Goal: Task Accomplishment & Management: Use online tool/utility

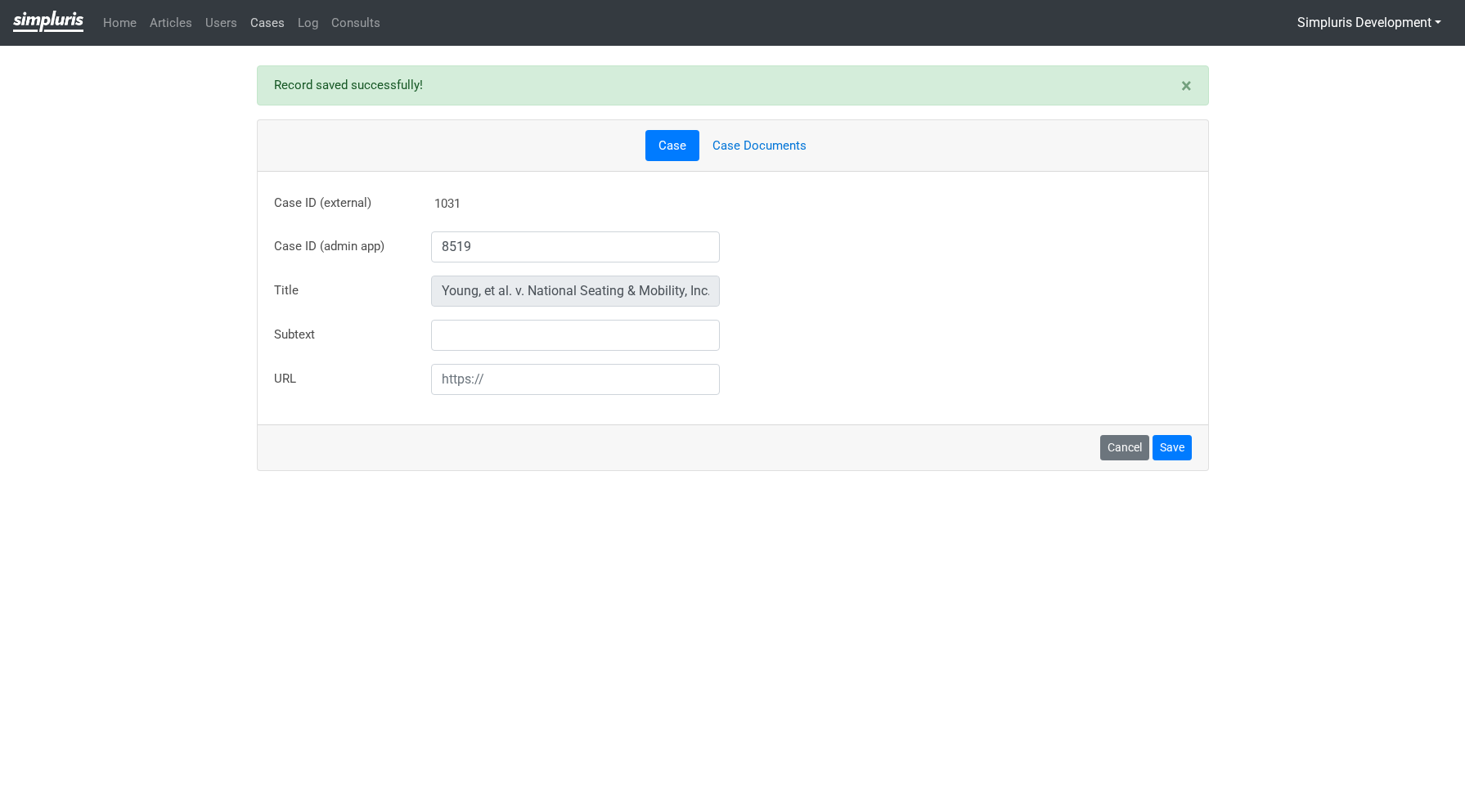
click at [267, 31] on link "Cases" at bounding box center [267, 23] width 47 height 32
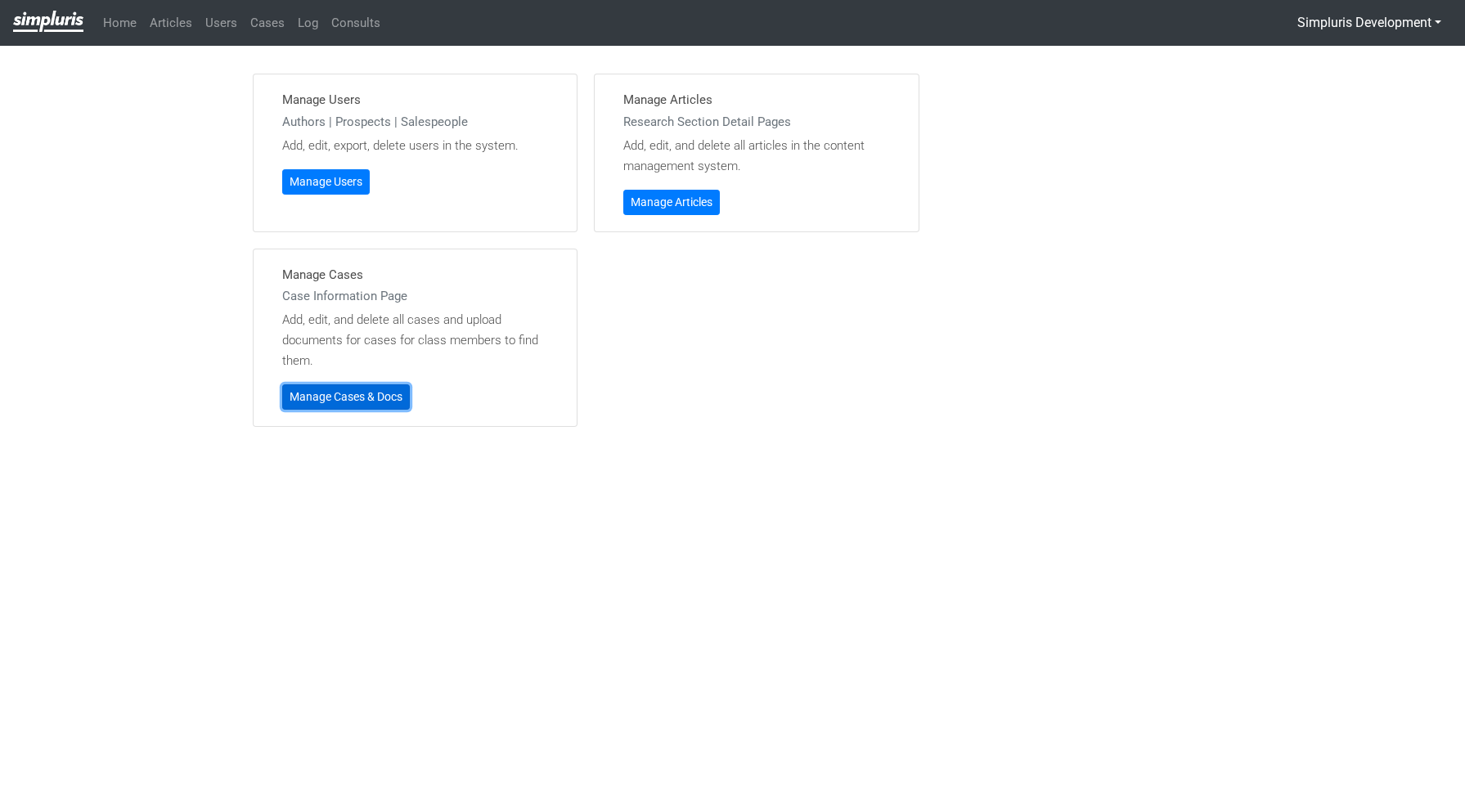
click at [358, 395] on link "Manage Cases & Docs" at bounding box center [345, 397] width 127 height 25
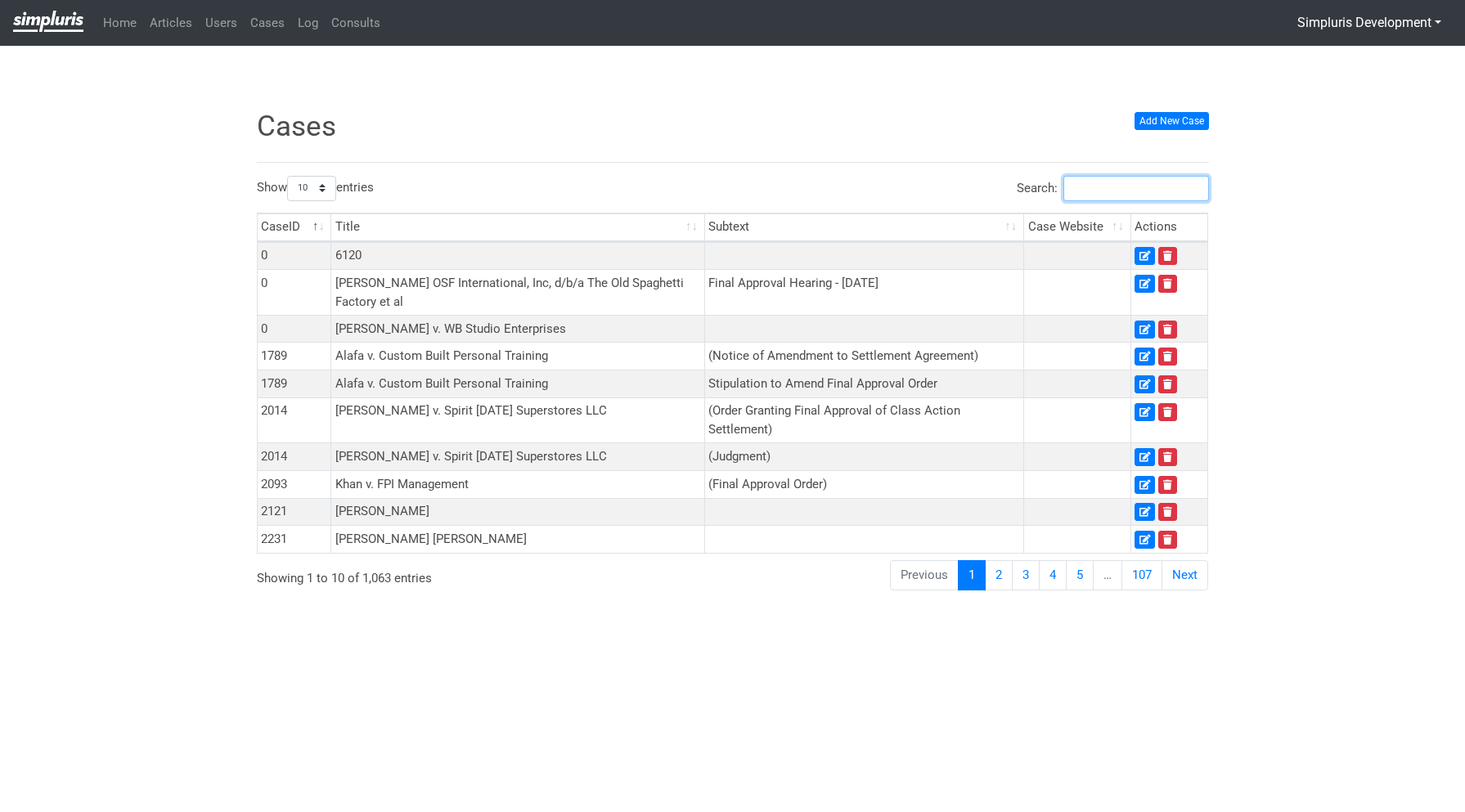
click at [1085, 193] on input "Search:" at bounding box center [1136, 189] width 146 height 25
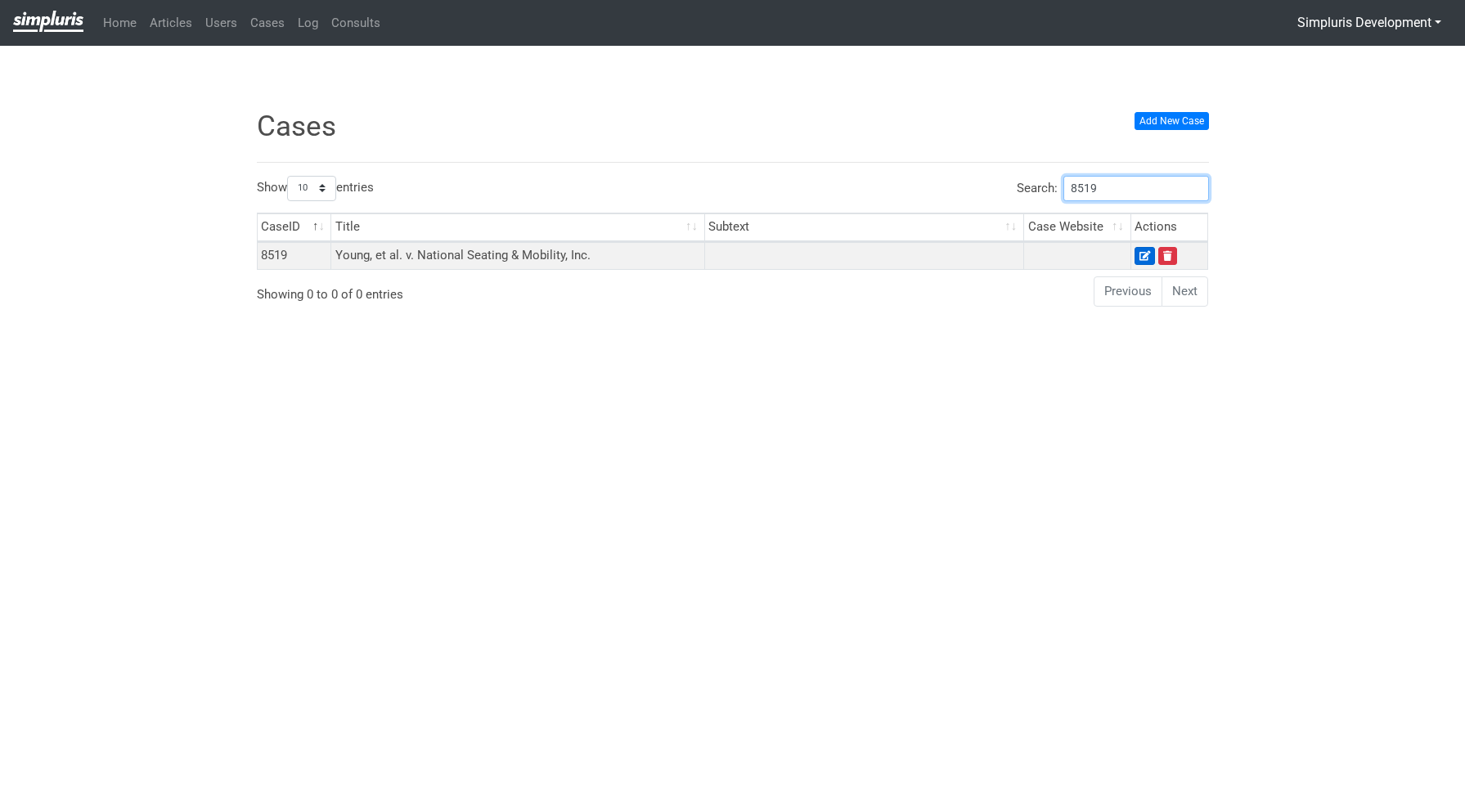
type input "8519"
click at [1138, 256] on link at bounding box center [1145, 256] width 21 height 18
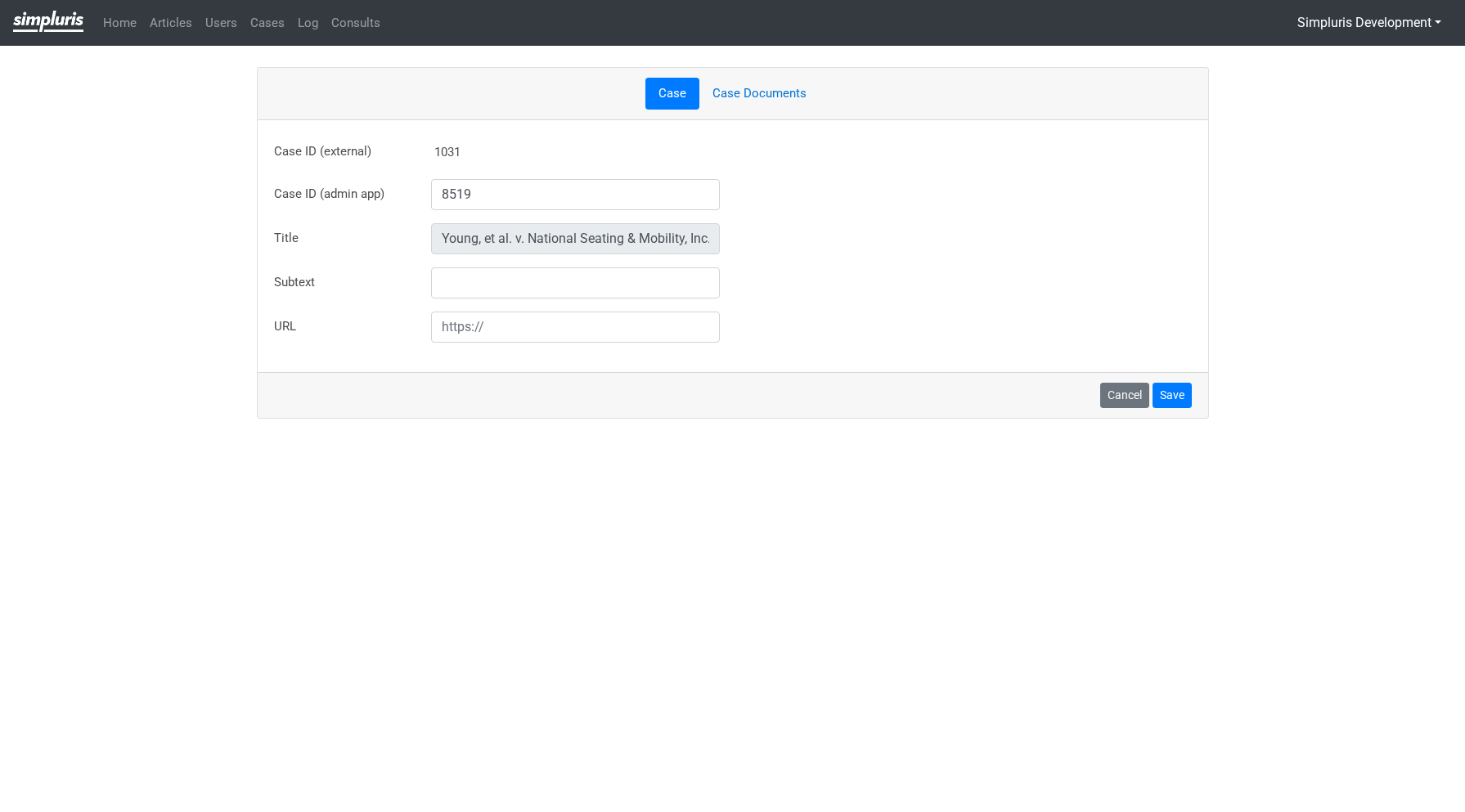
click at [747, 92] on link "Case Documents" at bounding box center [759, 93] width 120 height 32
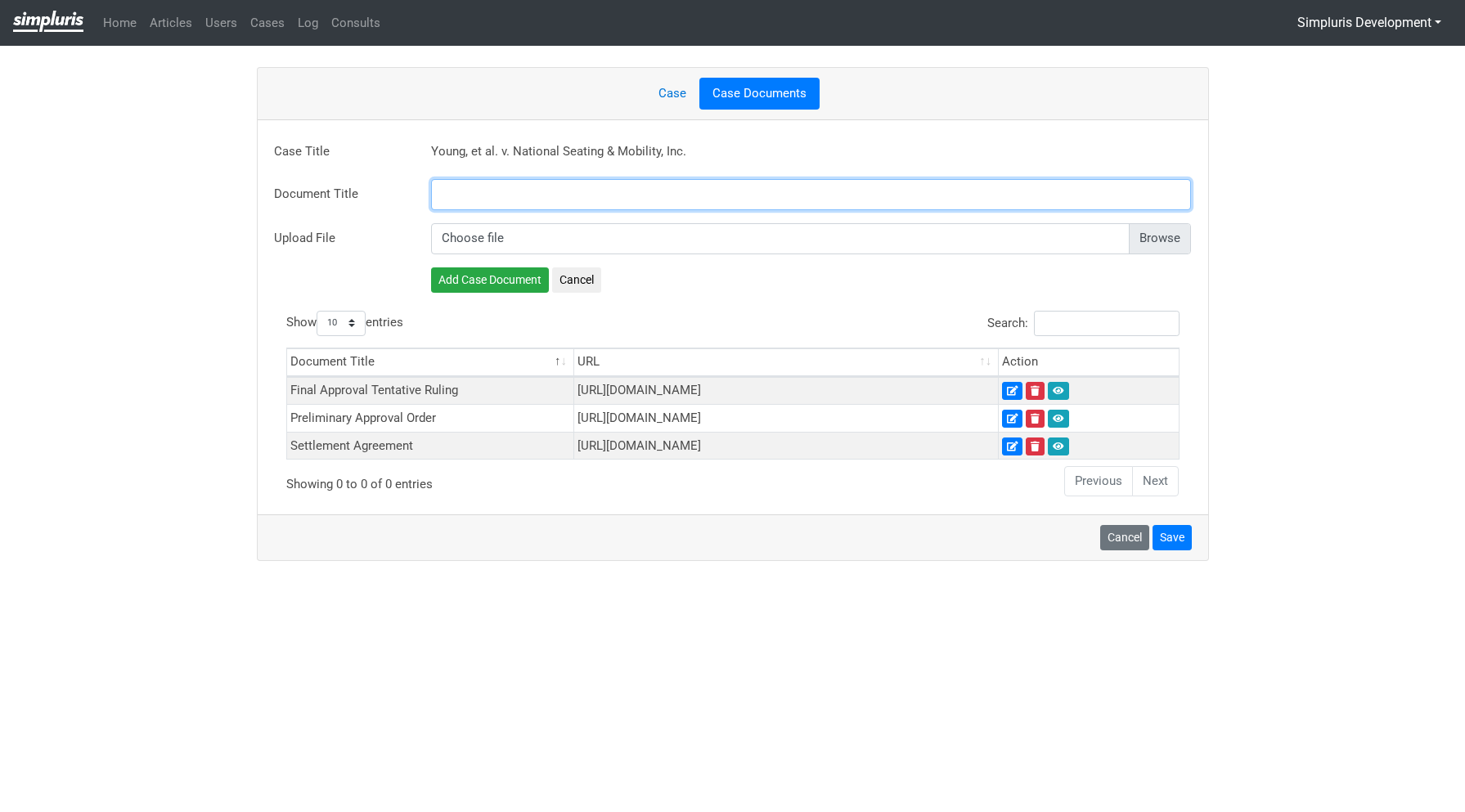
click at [520, 192] on input "text" at bounding box center [812, 195] width 761 height 31
paste input "Final Approval Order"
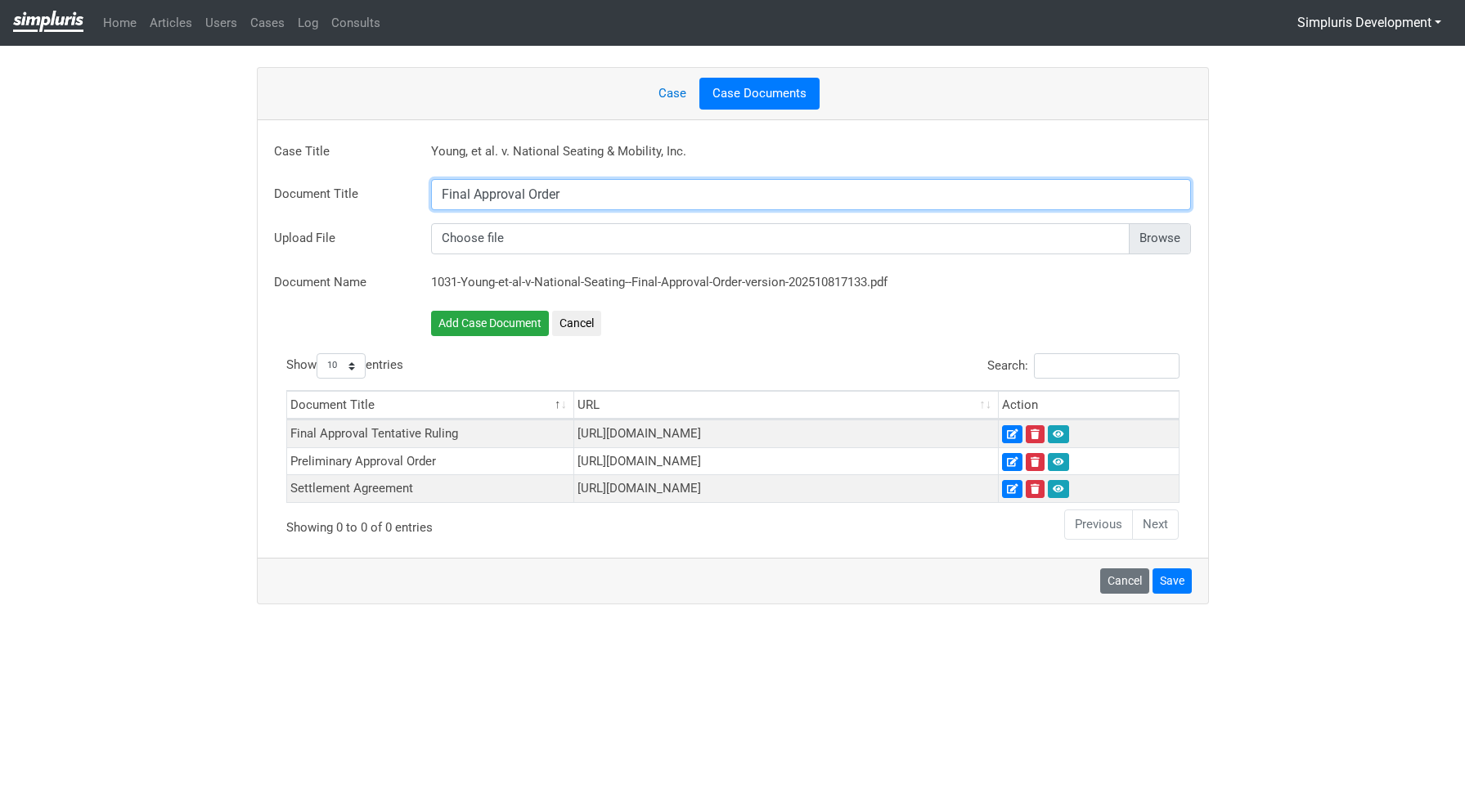
type input "Final Approval Order"
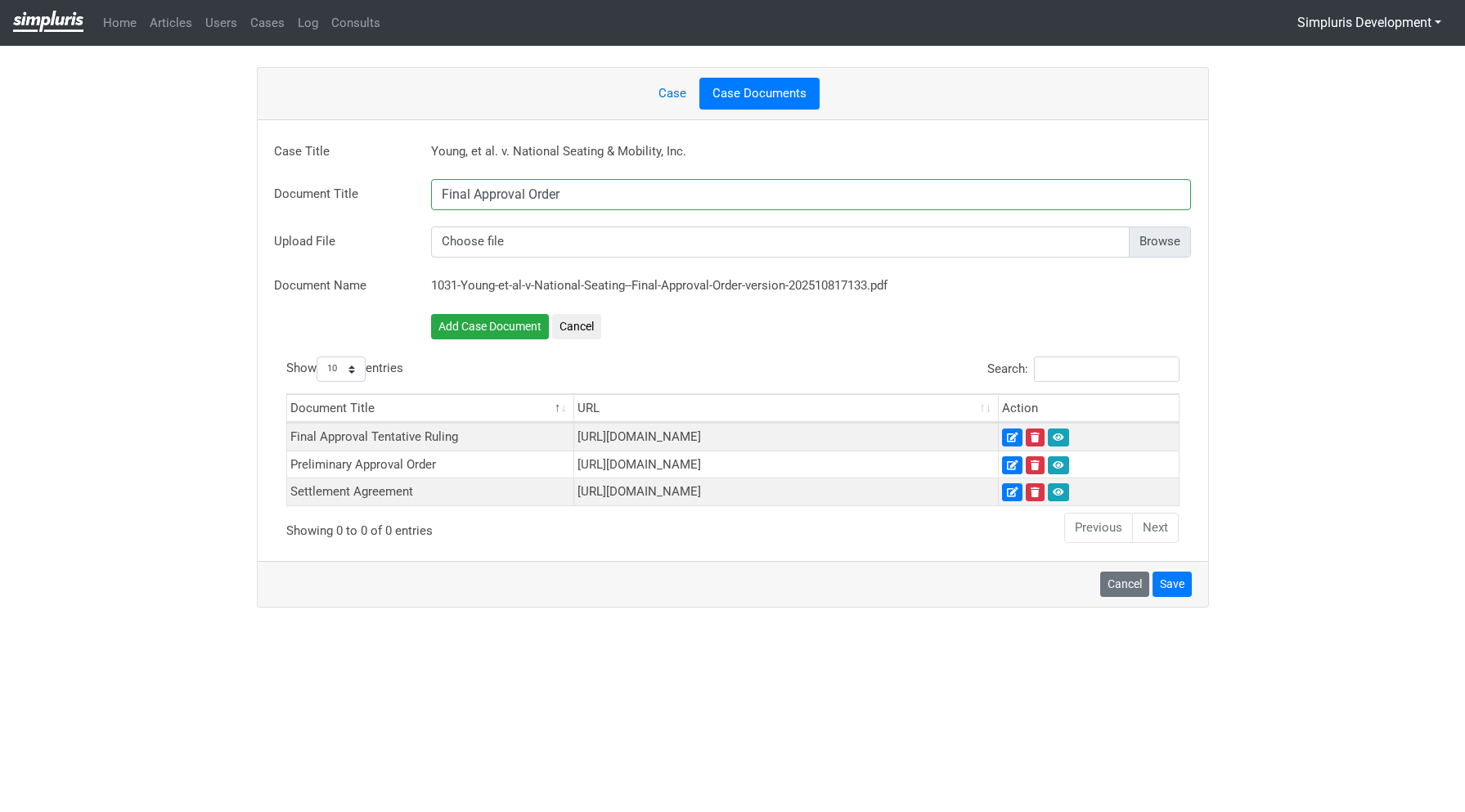
click at [1163, 236] on input "file" at bounding box center [812, 243] width 761 height 31
type input "C:\fakepath\Young v. National Seating 20251008 Amended Order granting MFA (sign…"
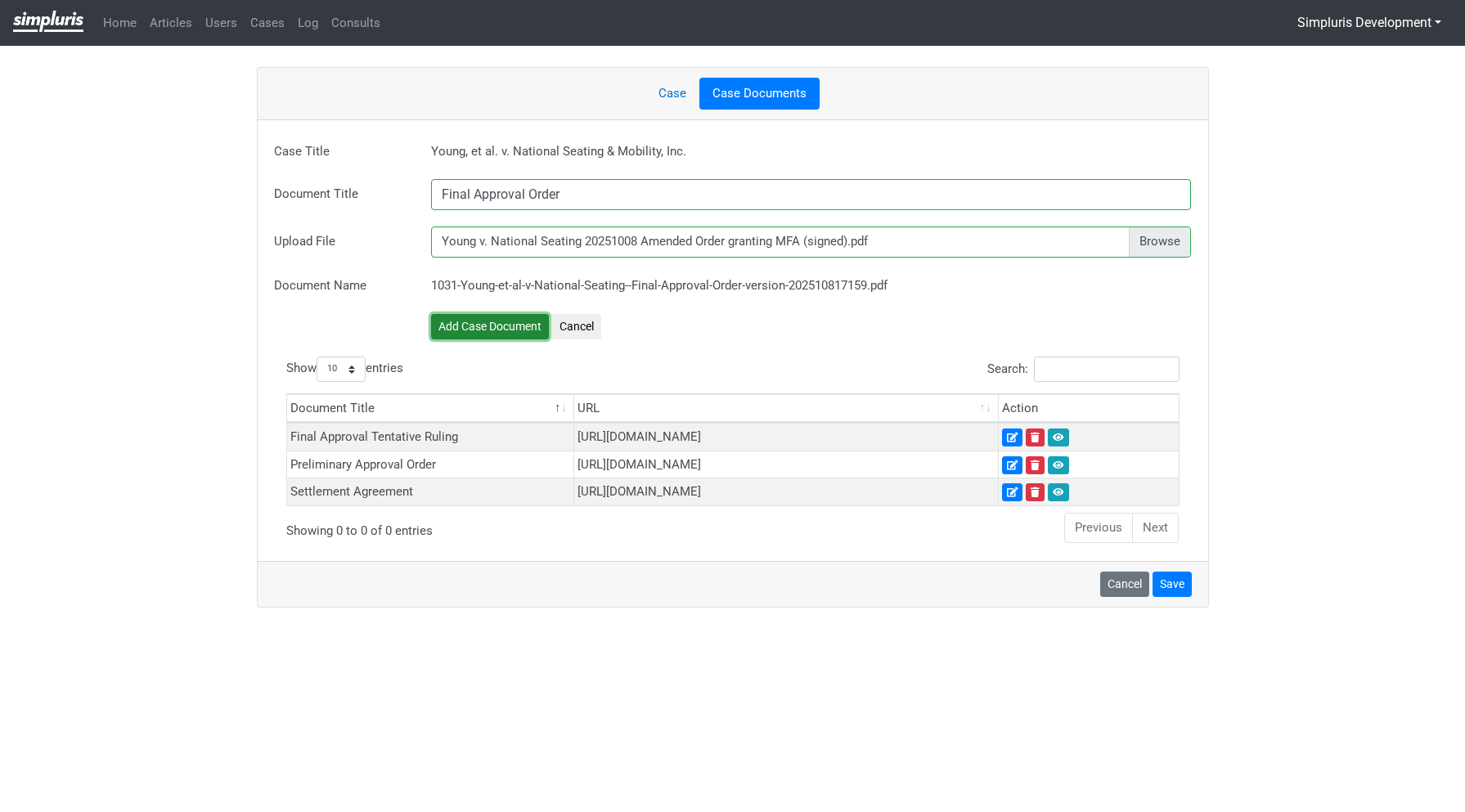
click at [475, 317] on button "Add Case Document" at bounding box center [490, 327] width 117 height 25
